Goal: Book appointment/travel/reservation

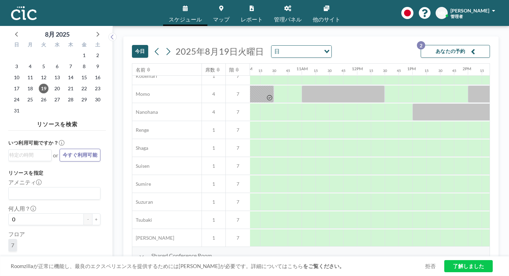
scroll to position [332, 568]
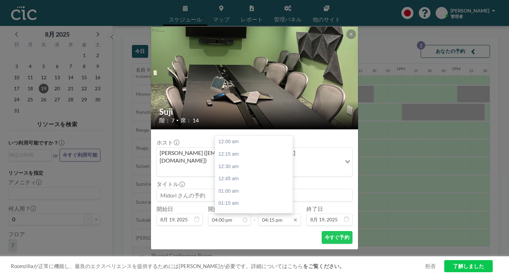
click at [278, 214] on input "04:15 pm" at bounding box center [279, 220] width 43 height 12
click at [272, 255] on div "05:00 pm" at bounding box center [254, 261] width 78 height 12
type input "05:00 pm"
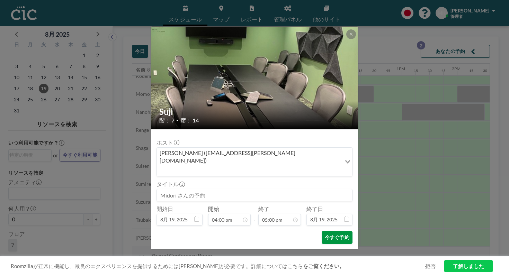
click at [331, 231] on button "今すぐ予約" at bounding box center [337, 237] width 31 height 13
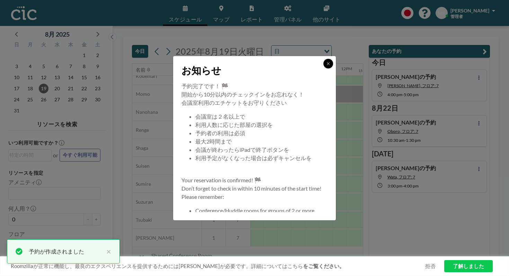
click at [326, 66] on icon at bounding box center [328, 64] width 4 height 4
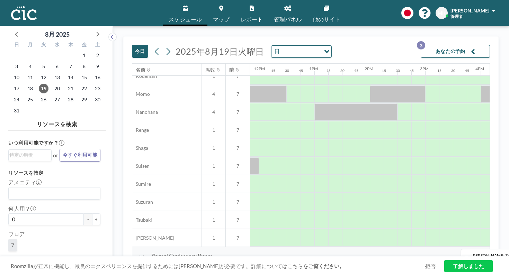
scroll to position [332, 671]
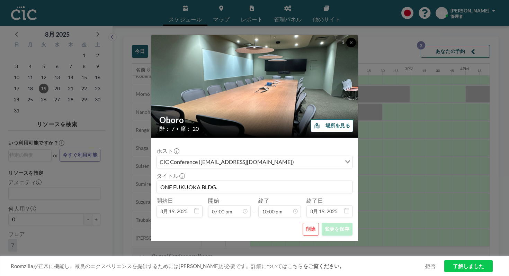
click at [346, 47] on button at bounding box center [351, 43] width 10 height 10
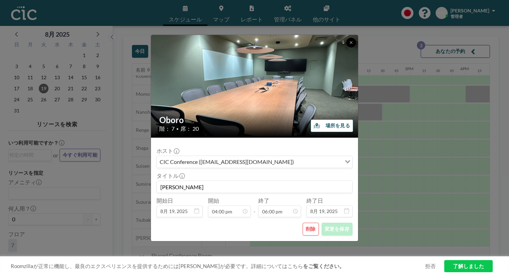
click at [346, 47] on button at bounding box center [351, 43] width 10 height 10
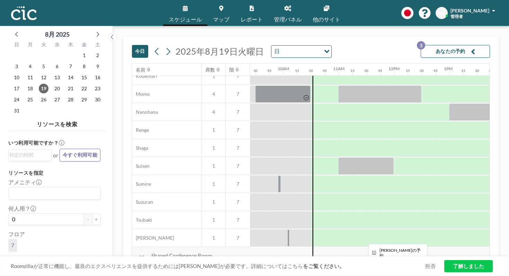
scroll to position [332, 512]
